Goal: Task Accomplishment & Management: Use online tool/utility

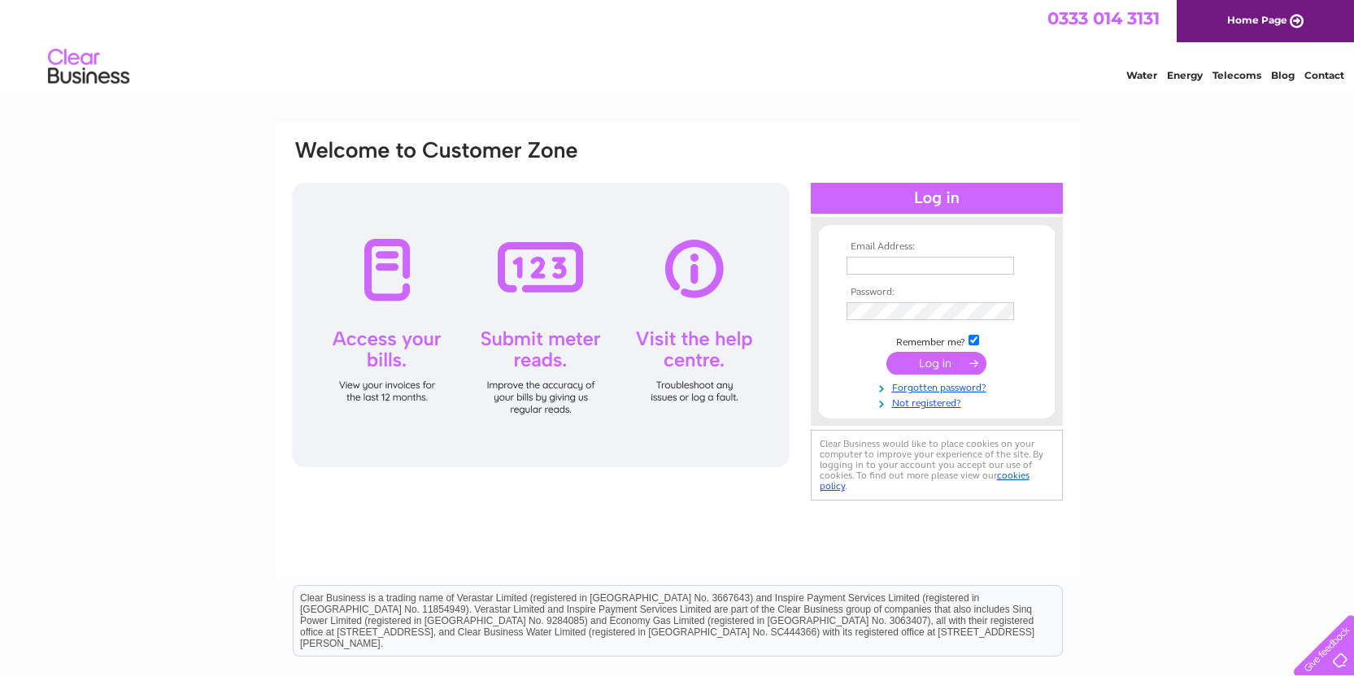
type input "[EMAIL_ADDRESS][DOMAIN_NAME]"
click at [937, 365] on input "submit" at bounding box center [936, 363] width 100 height 23
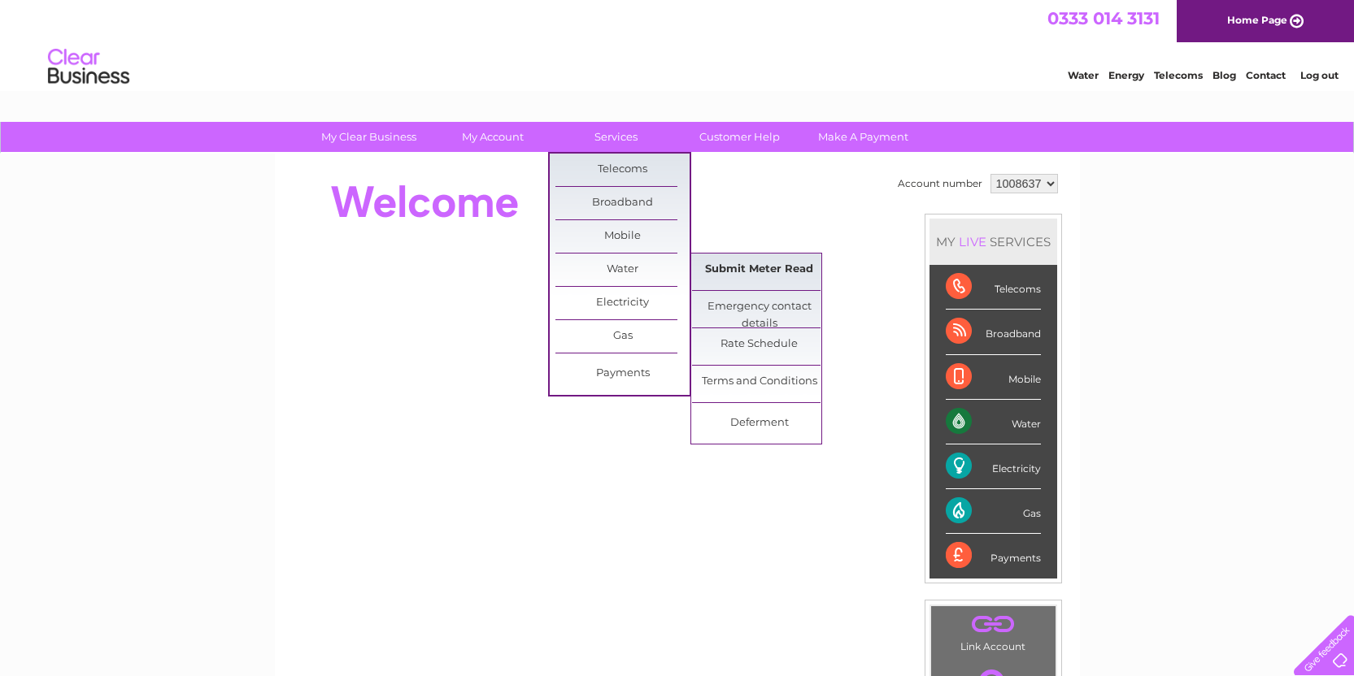
click at [756, 264] on link "Submit Meter Read" at bounding box center [759, 270] width 134 height 33
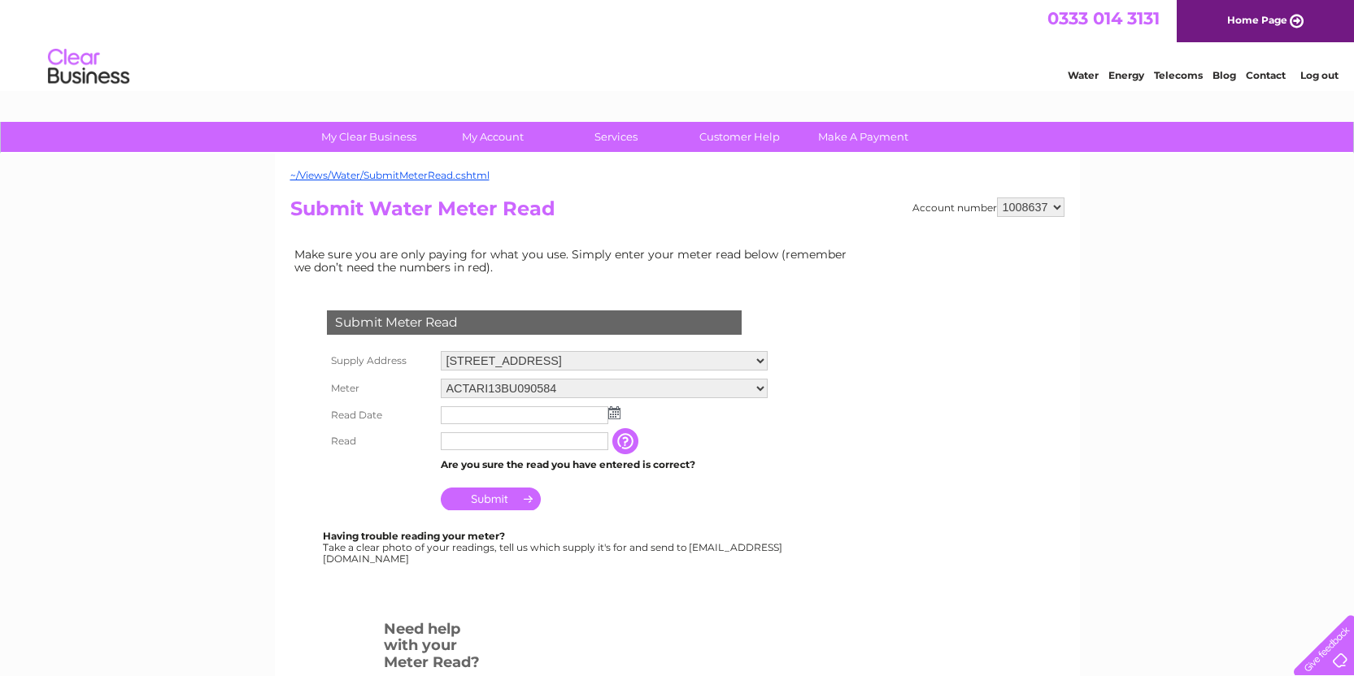
click at [614, 415] on img at bounding box center [614, 412] width 12 height 13
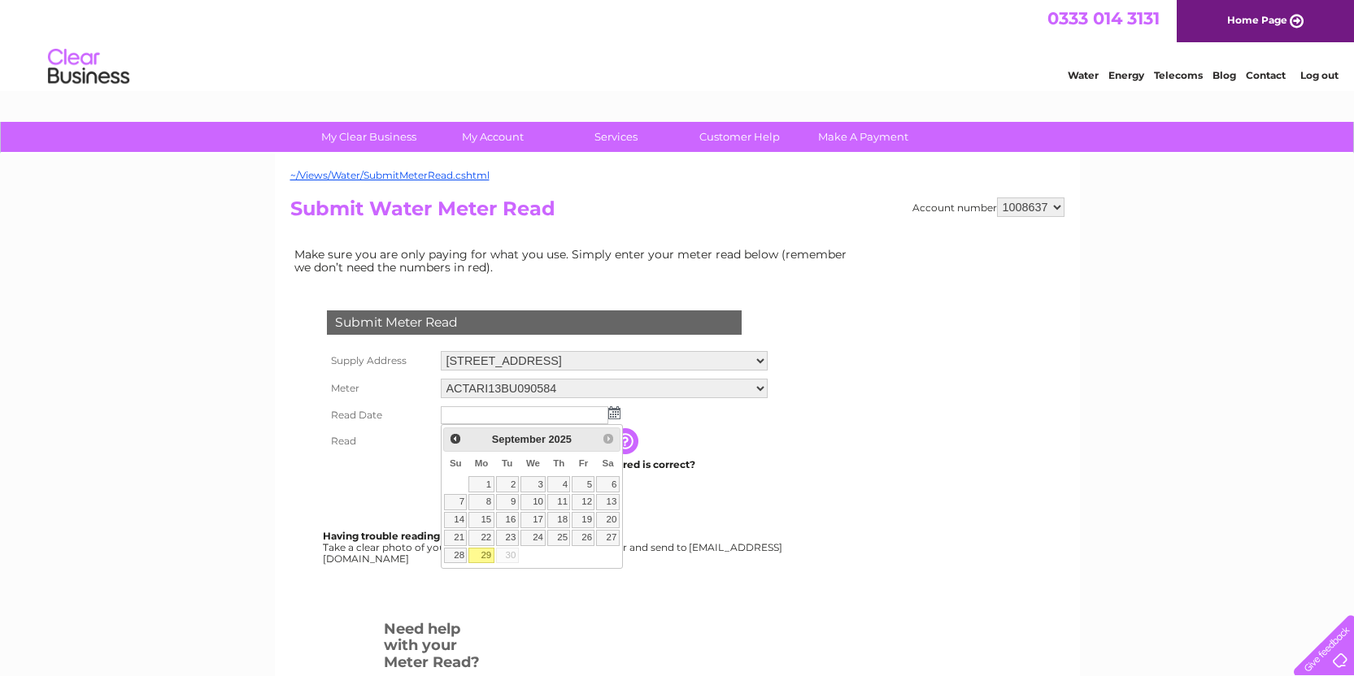
click at [480, 554] on link "29" at bounding box center [480, 556] width 25 height 16
type input "2025/09/29"
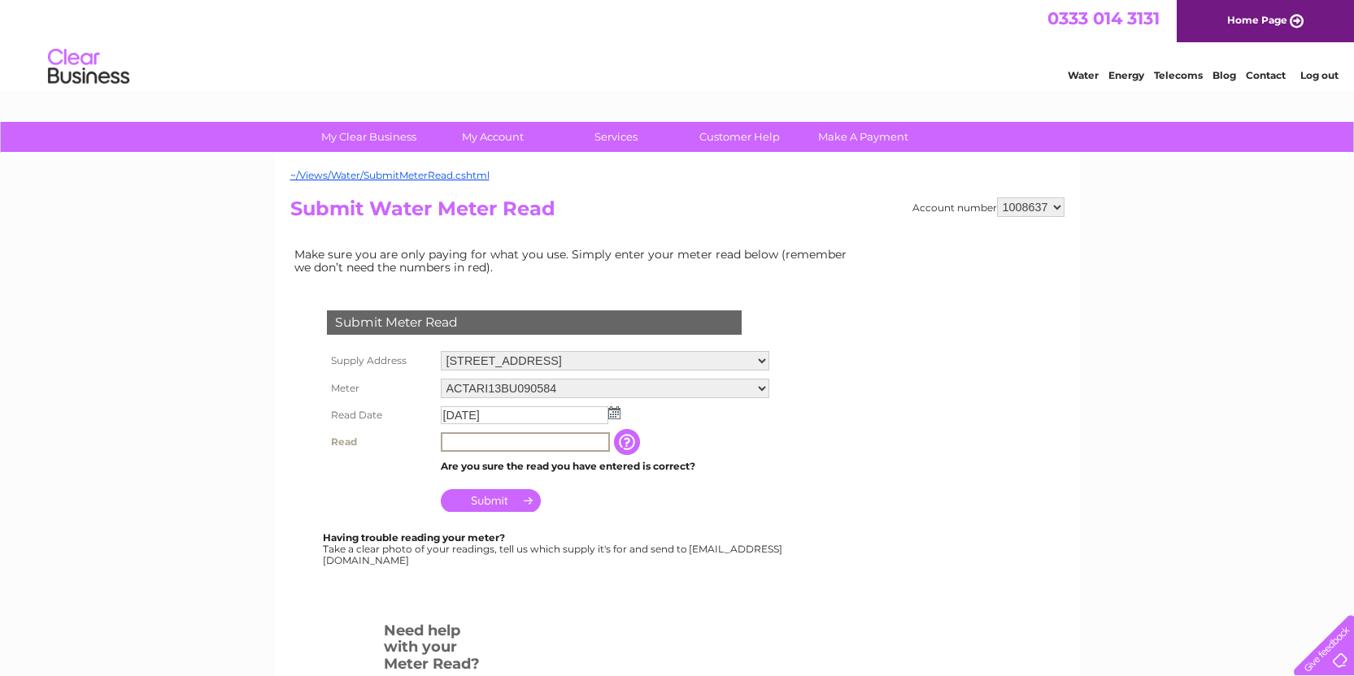
click at [493, 440] on input "text" at bounding box center [525, 443] width 169 height 20
type input "4725"
click at [502, 500] on input "Submit" at bounding box center [491, 499] width 100 height 23
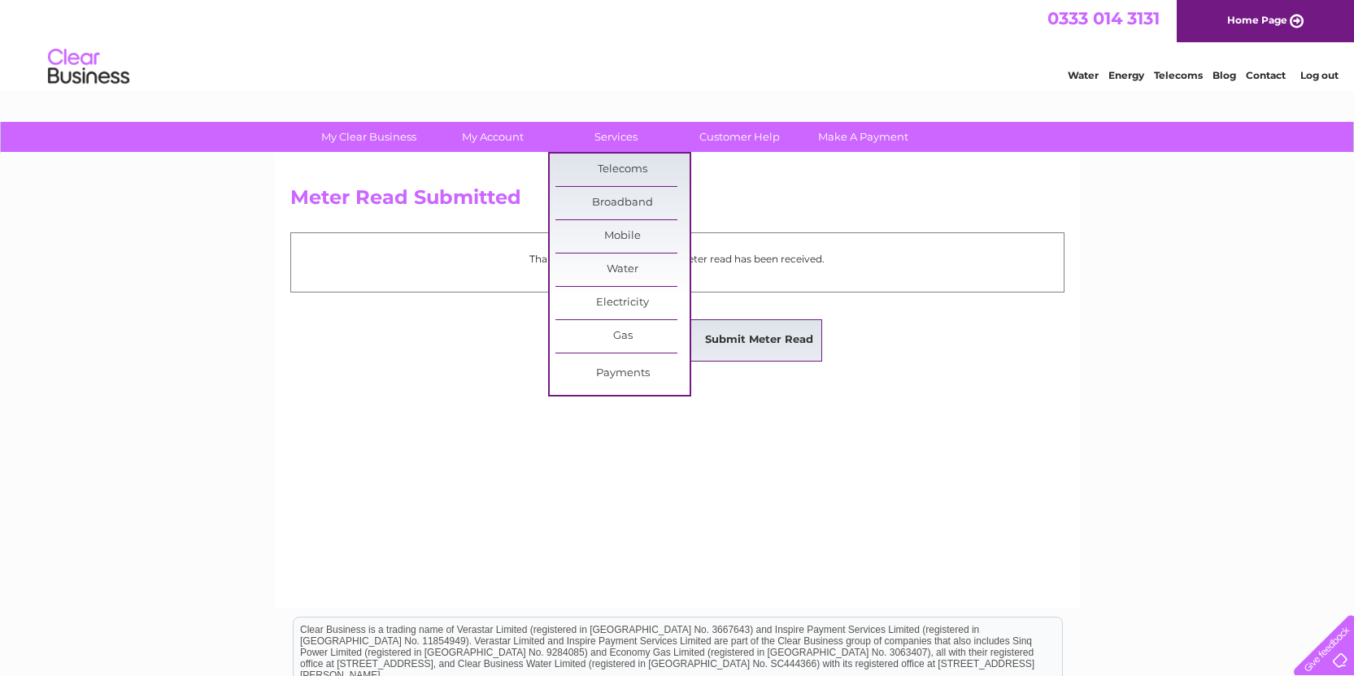
click at [741, 344] on link "Submit Meter Read" at bounding box center [759, 340] width 134 height 33
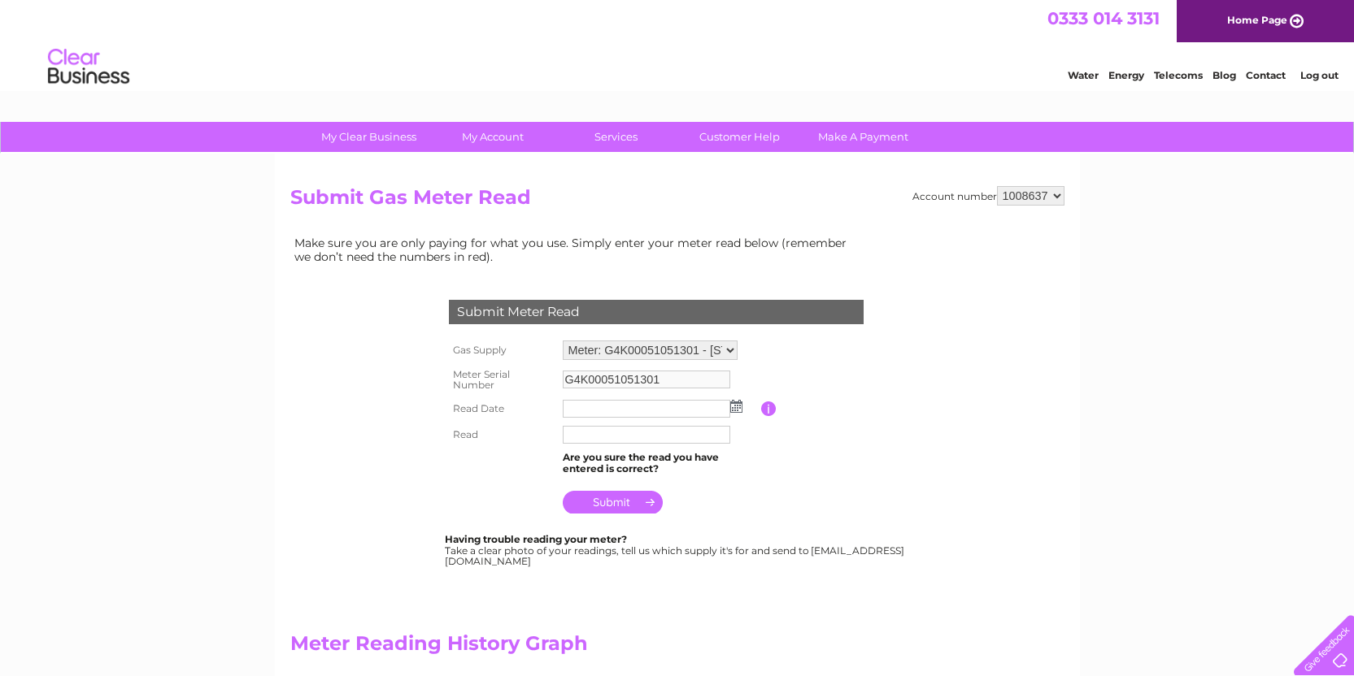
click at [735, 407] on img at bounding box center [736, 406] width 12 height 13
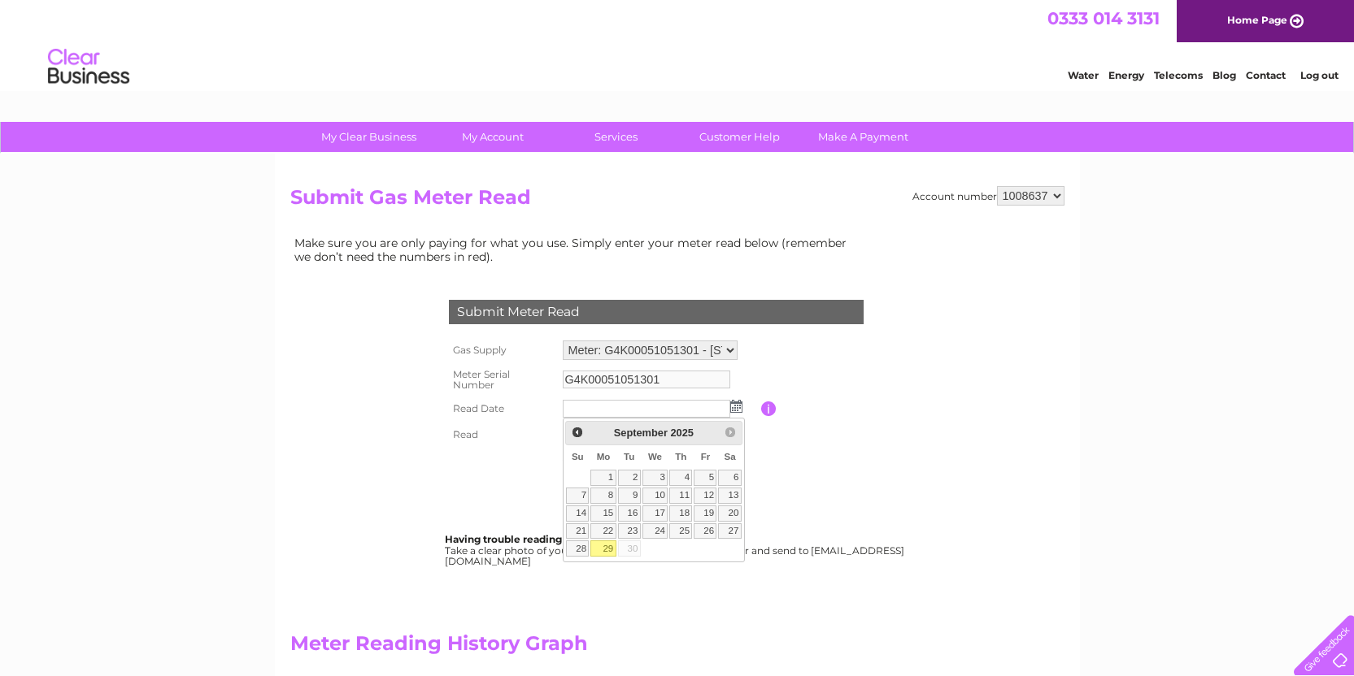
click at [606, 547] on link "29" at bounding box center [602, 549] width 25 height 16
type input "[DATE]"
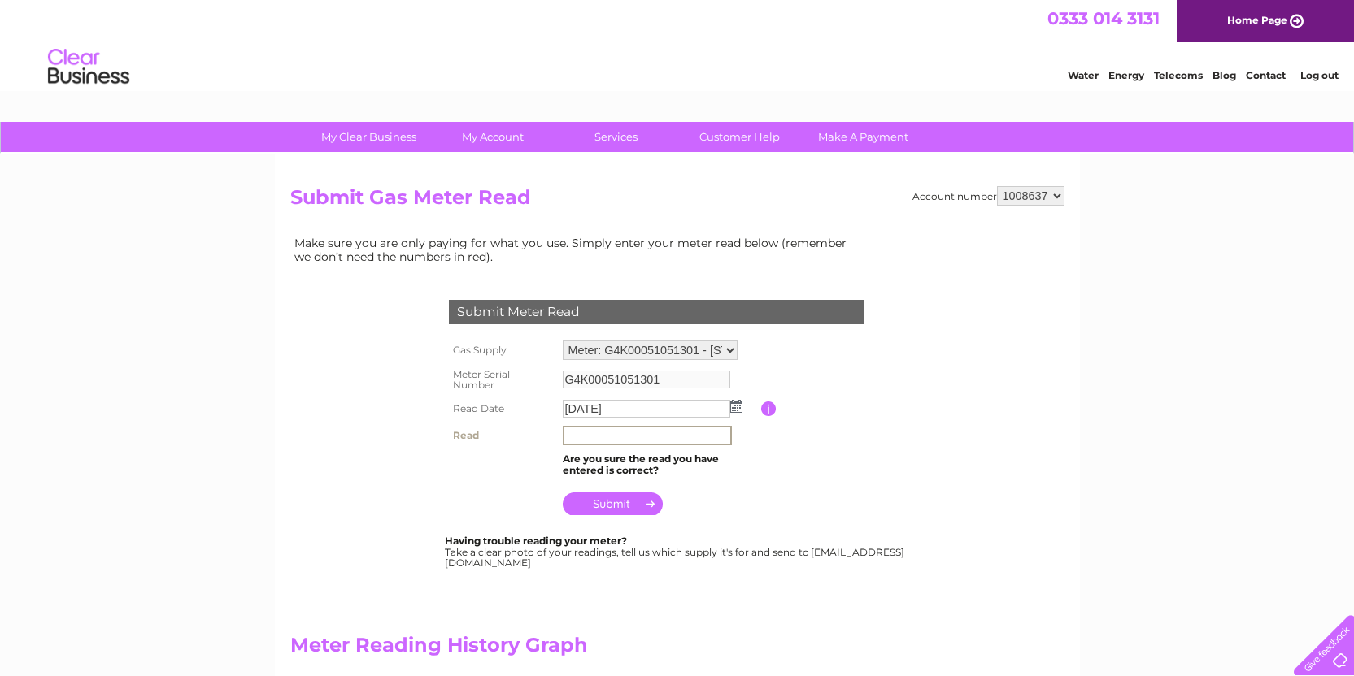
click at [583, 437] on input "text" at bounding box center [647, 436] width 169 height 20
type input "12"
click at [606, 502] on input "submit" at bounding box center [613, 502] width 100 height 23
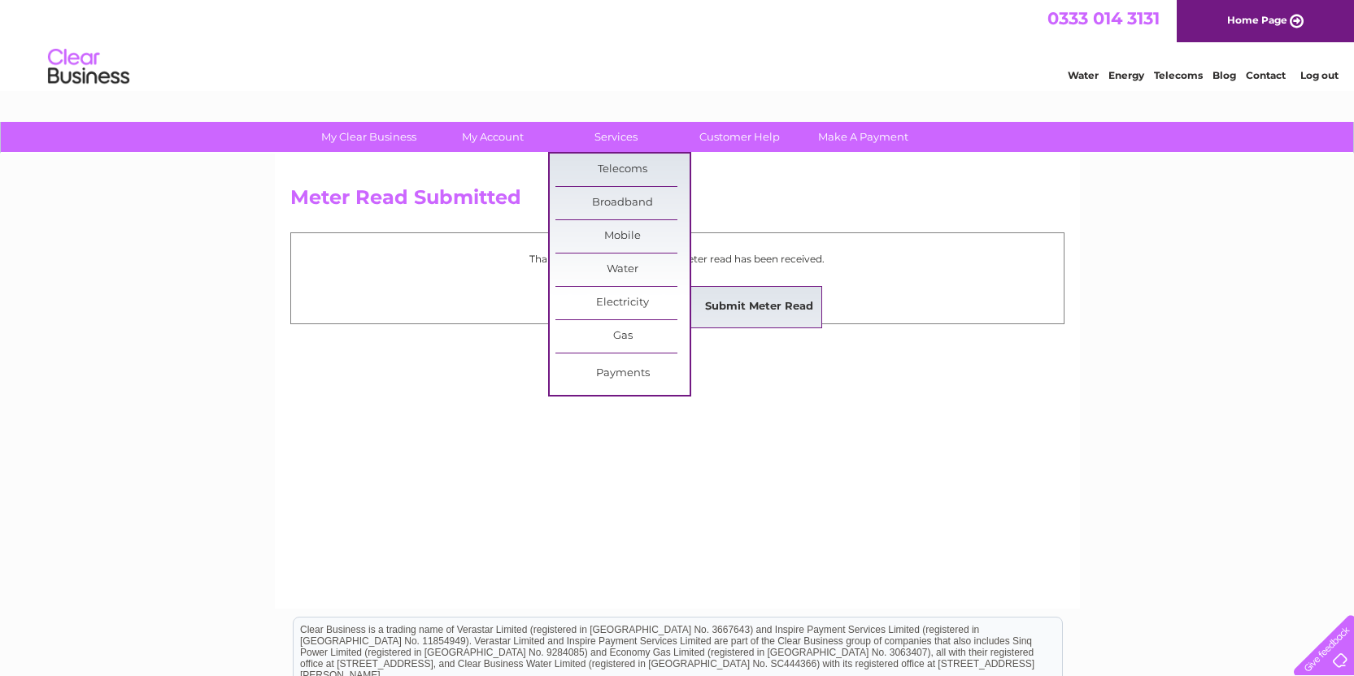
click at [746, 311] on link "Submit Meter Read" at bounding box center [759, 307] width 134 height 33
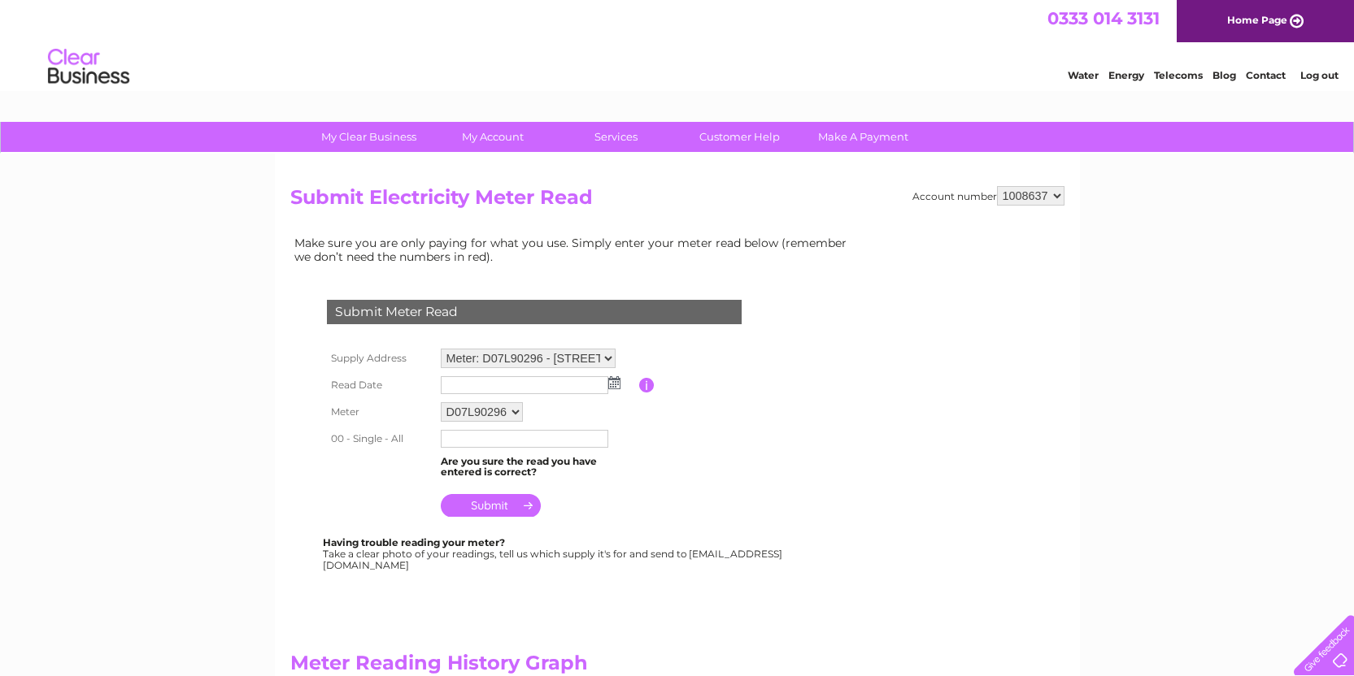
click at [618, 383] on img at bounding box center [614, 382] width 12 height 13
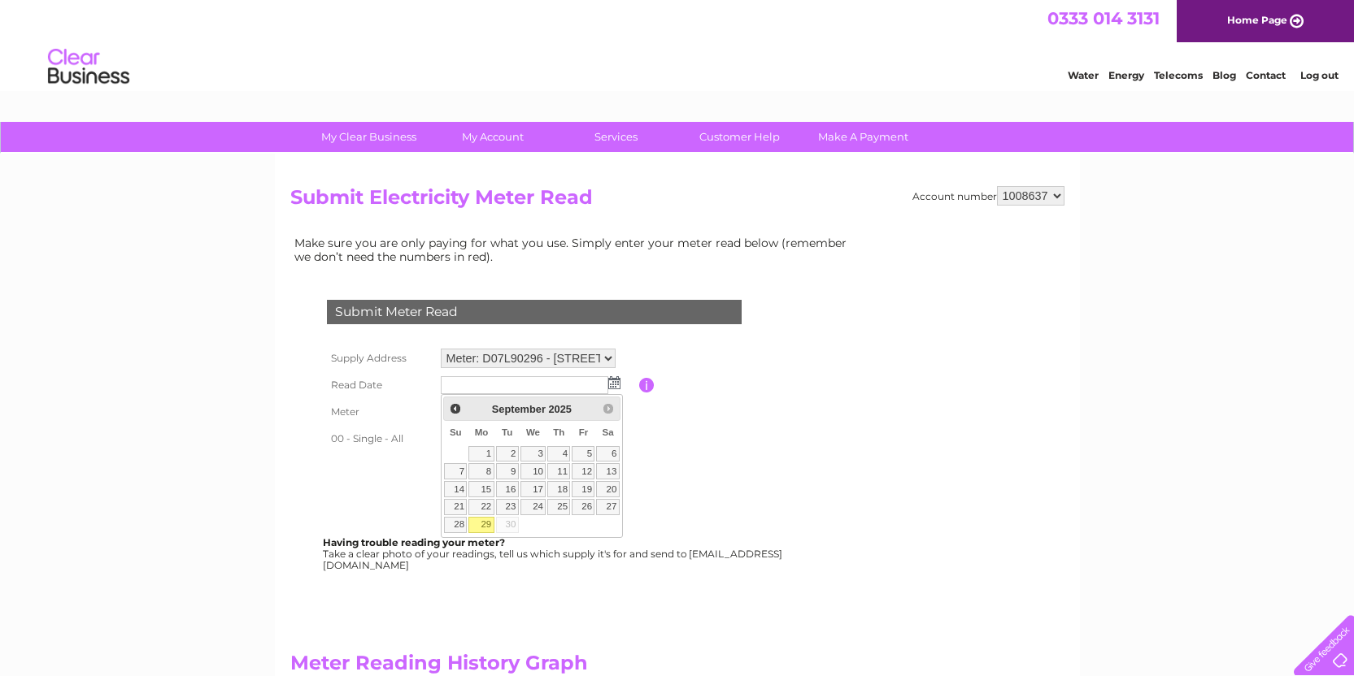
click at [488, 520] on link "29" at bounding box center [480, 525] width 25 height 16
type input "2025/09/29"
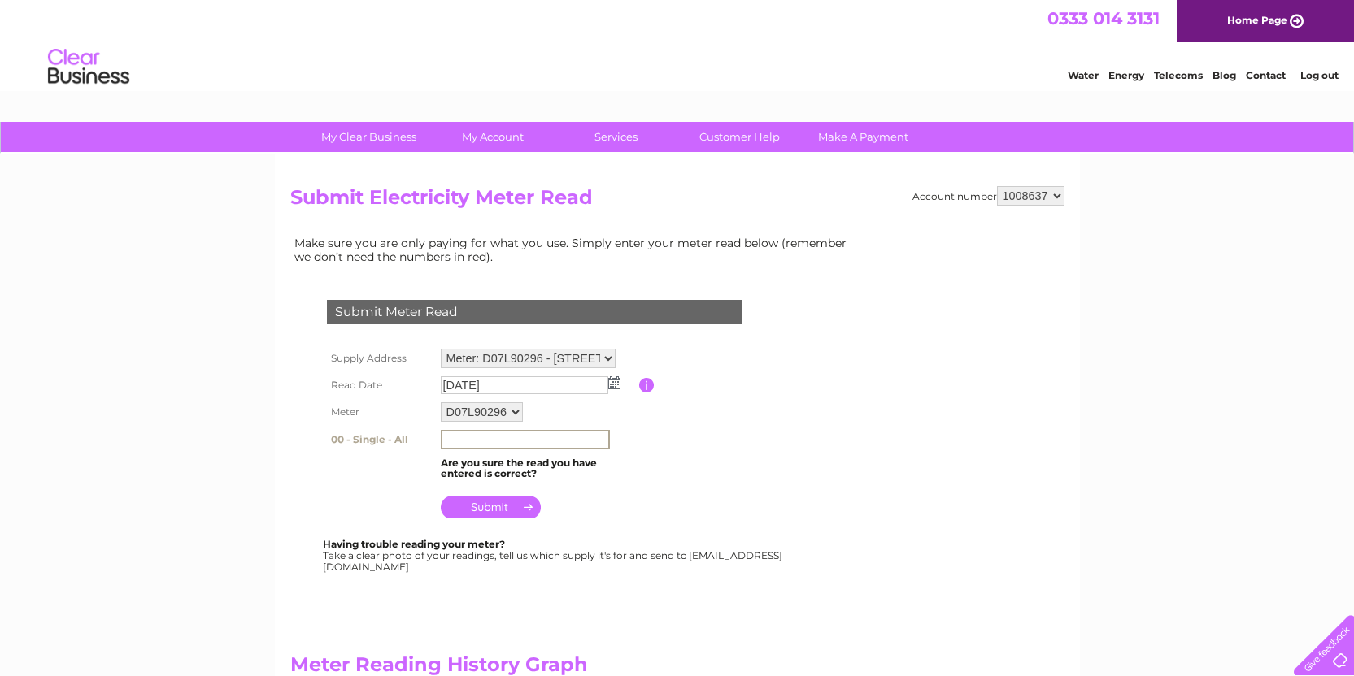
click at [526, 438] on input "text" at bounding box center [525, 440] width 169 height 20
type input "253174"
click at [492, 511] on input "submit" at bounding box center [491, 507] width 100 height 23
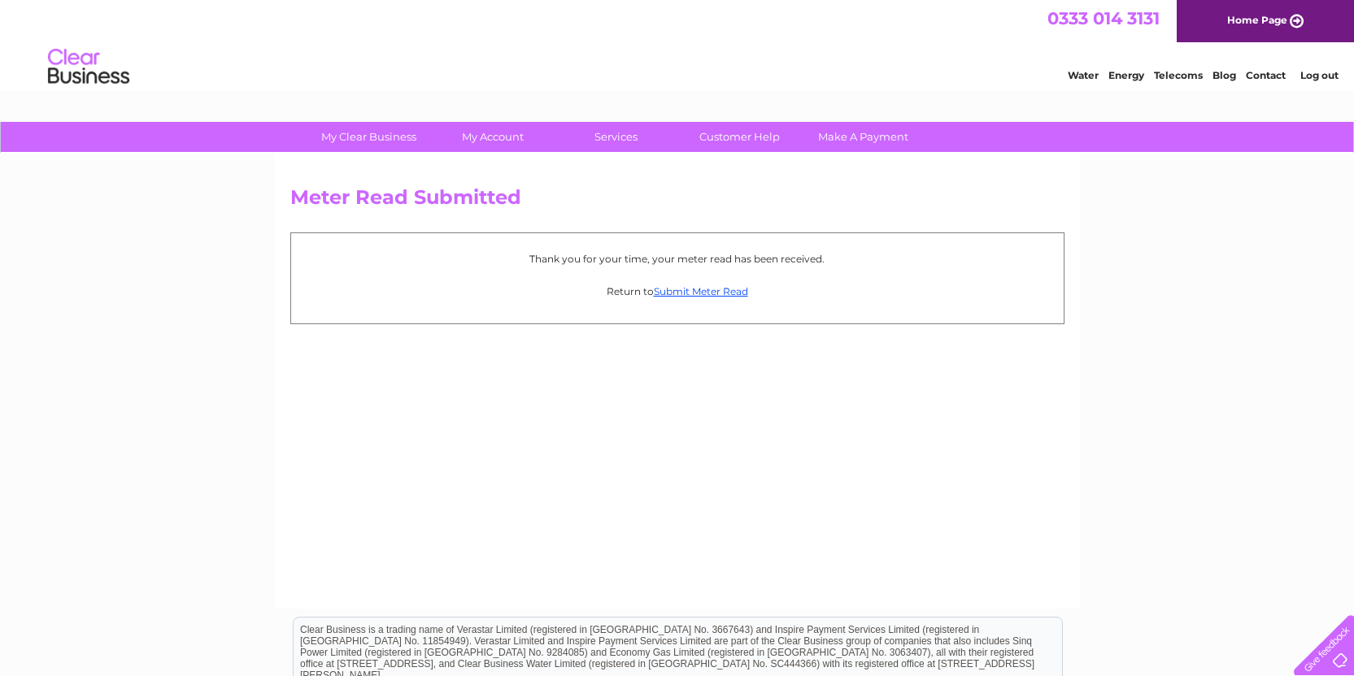
click at [1331, 76] on link "Log out" at bounding box center [1319, 75] width 38 height 12
